Goal: Check status: Check status

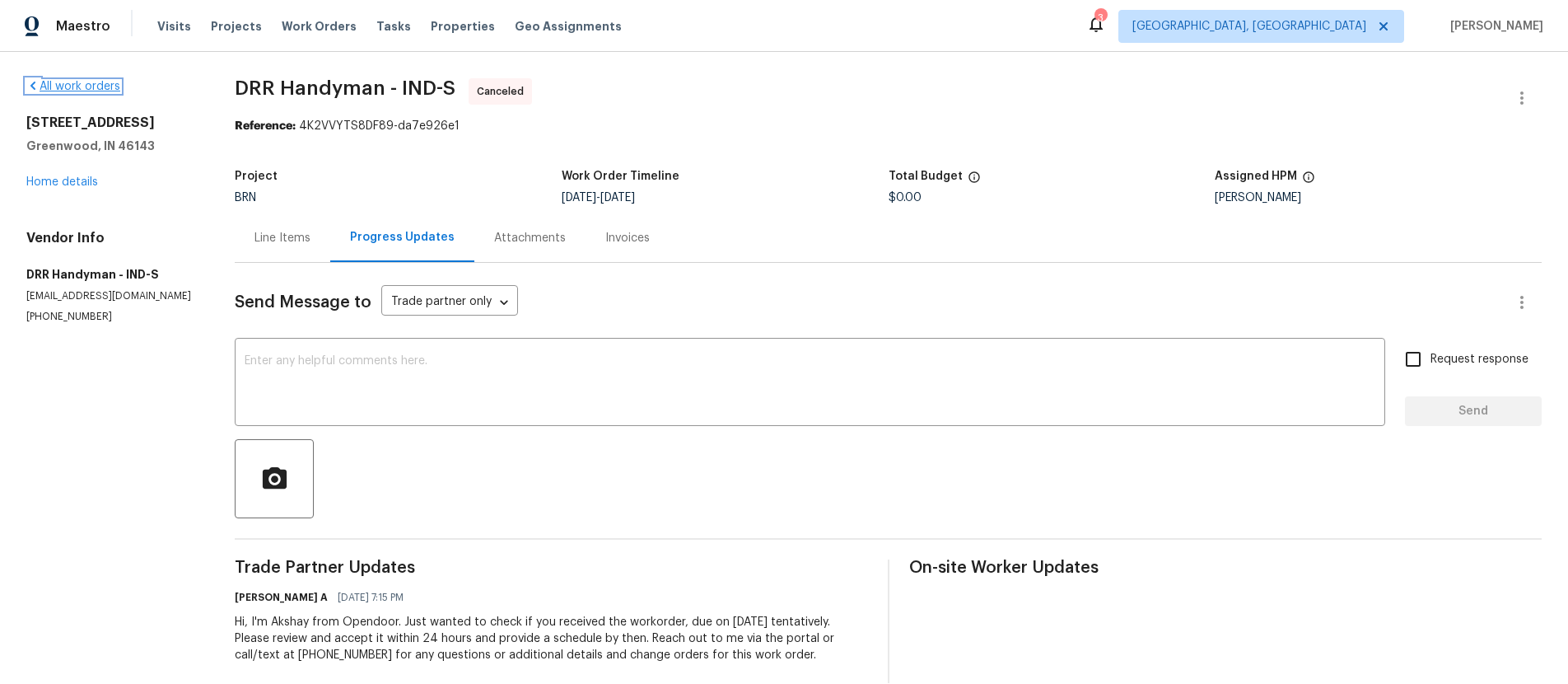
click at [64, 85] on link "All work orders" at bounding box center [73, 86] width 94 height 12
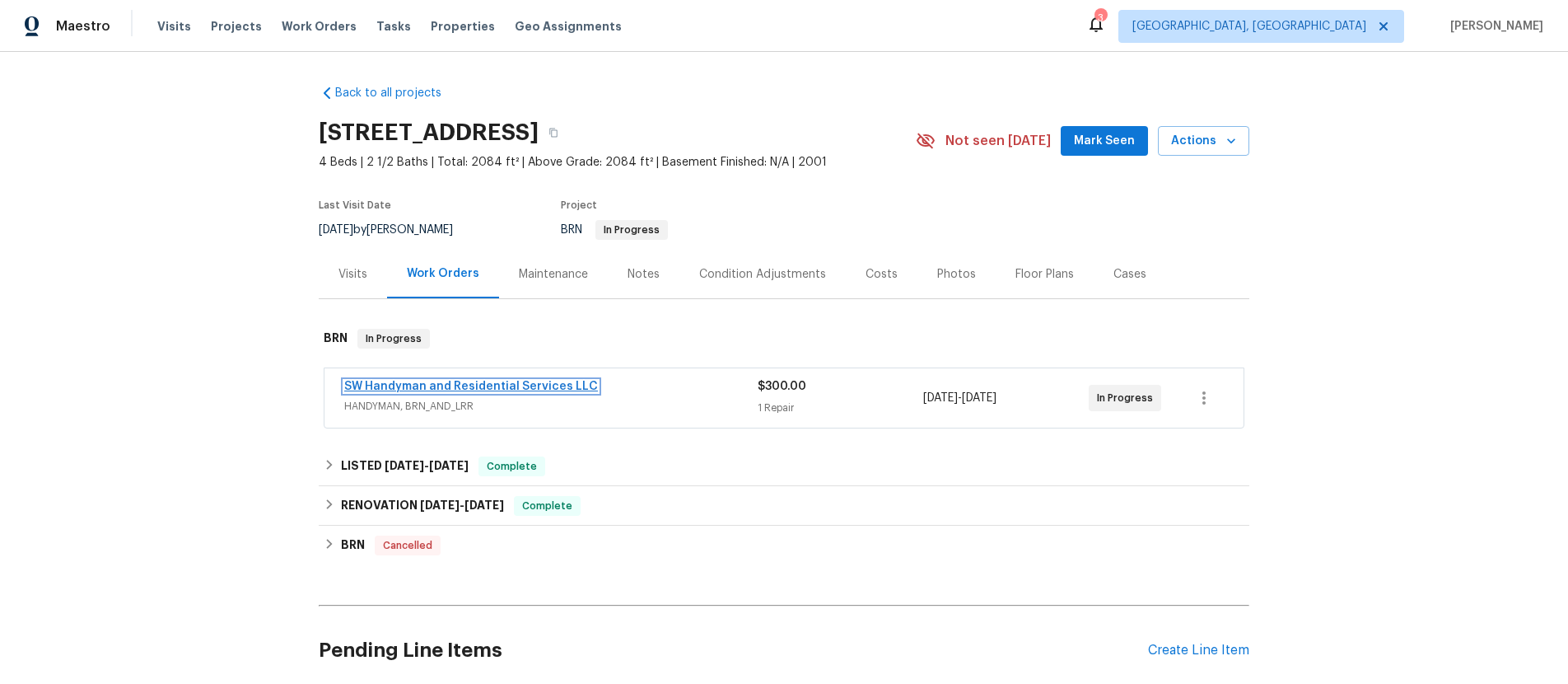
click at [532, 384] on link "SW Handyman and Residential Services LLC" at bounding box center [471, 386] width 253 height 12
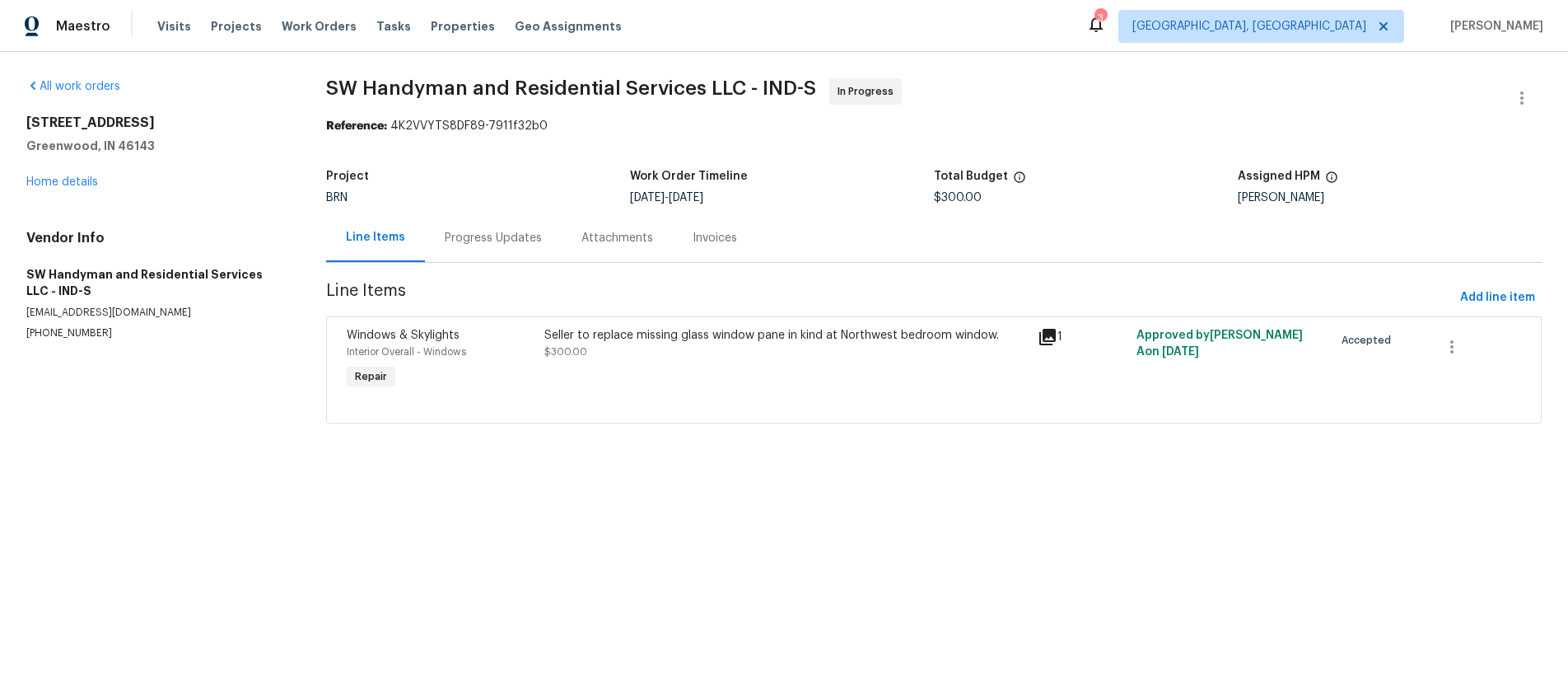
click at [502, 231] on div "Progress Updates" at bounding box center [493, 238] width 97 height 16
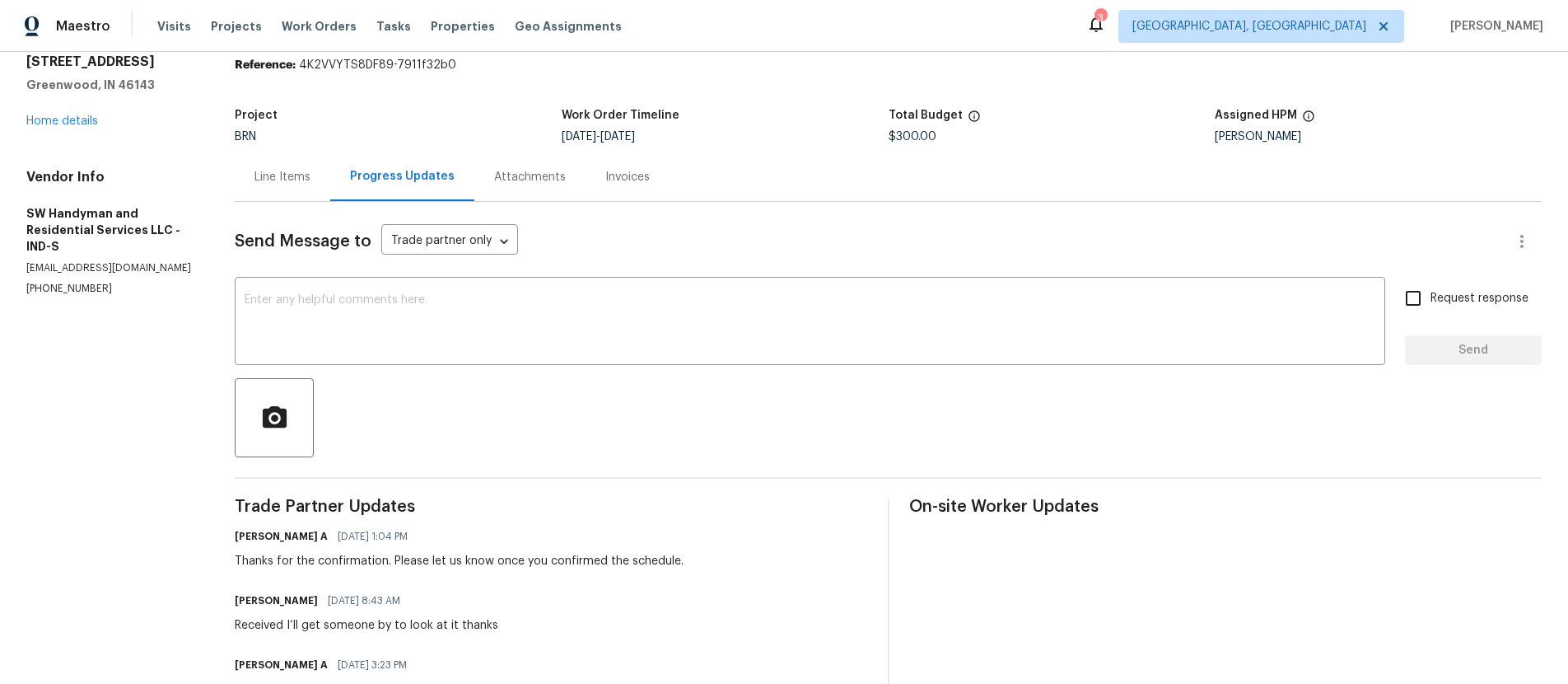
scroll to position [59, 0]
